Goal: Information Seeking & Learning: Learn about a topic

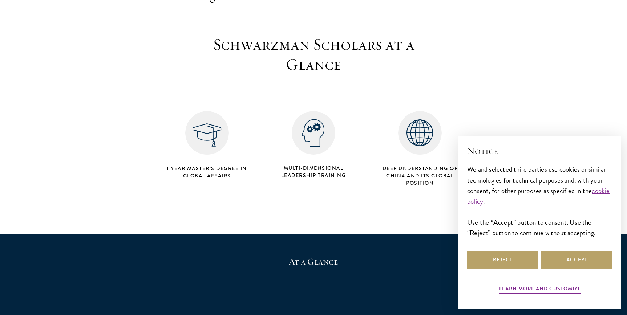
scroll to position [288, 0]
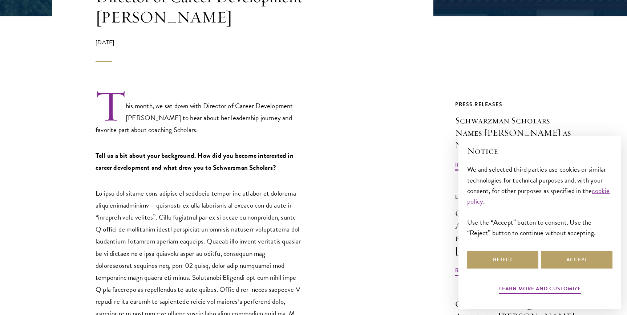
scroll to position [252, 0]
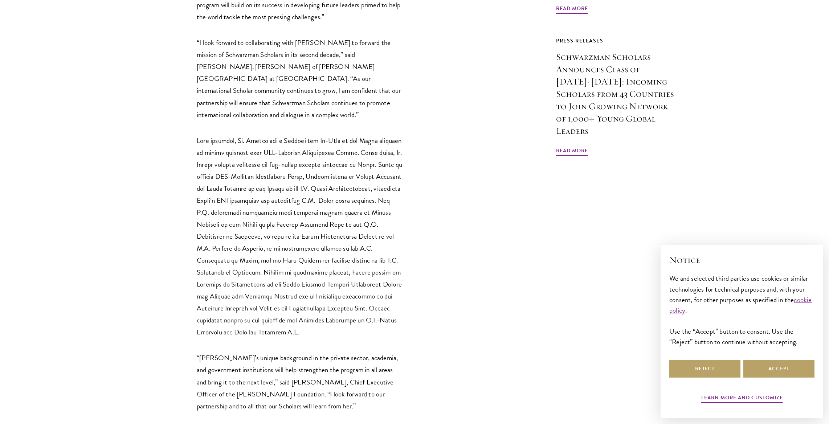
scroll to position [642, 0]
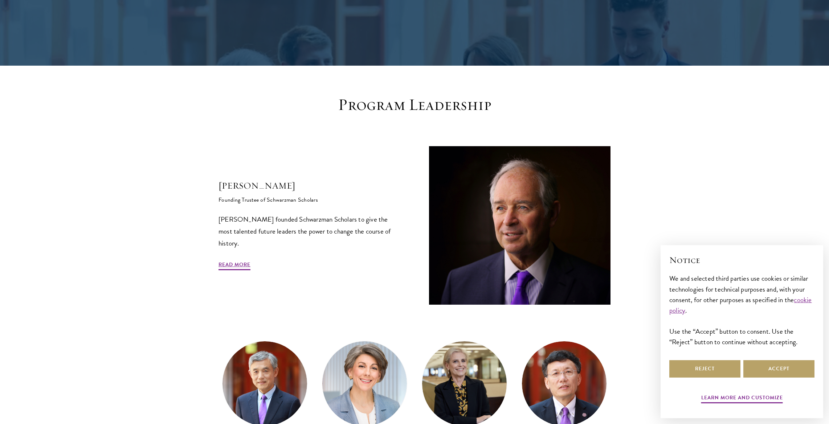
scroll to position [154, 0]
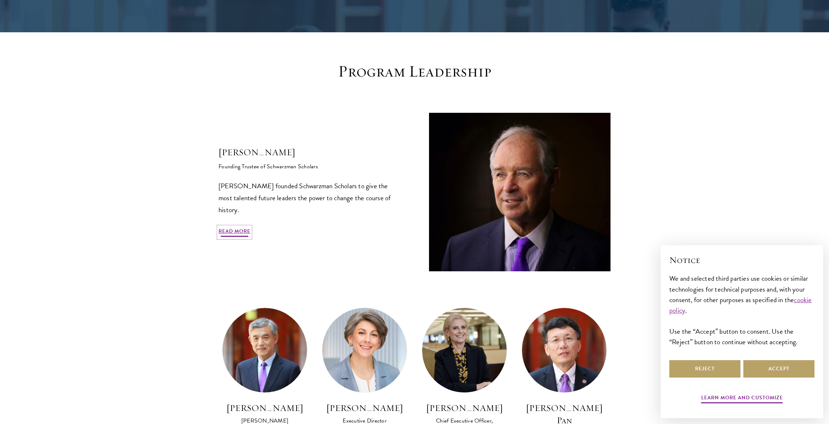
click at [240, 231] on link "Read More" at bounding box center [235, 232] width 32 height 11
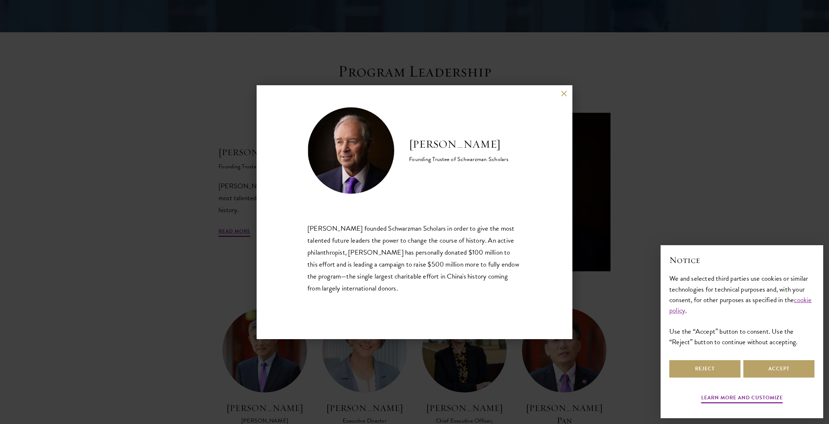
click at [200, 244] on div "Stephen A. Schwarzman Founding Trustee of Schwarzman Scholars Stephen A. Schwar…" at bounding box center [414, 212] width 829 height 424
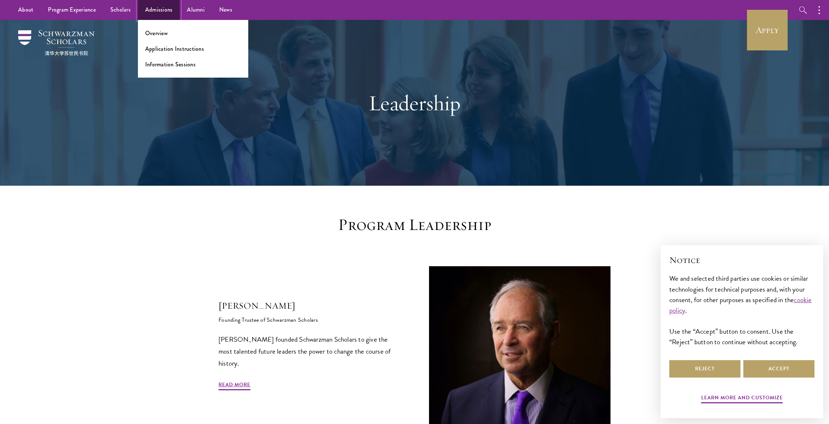
click at [151, 12] on link "Admissions" at bounding box center [159, 10] width 42 height 20
